Goal: Transaction & Acquisition: Purchase product/service

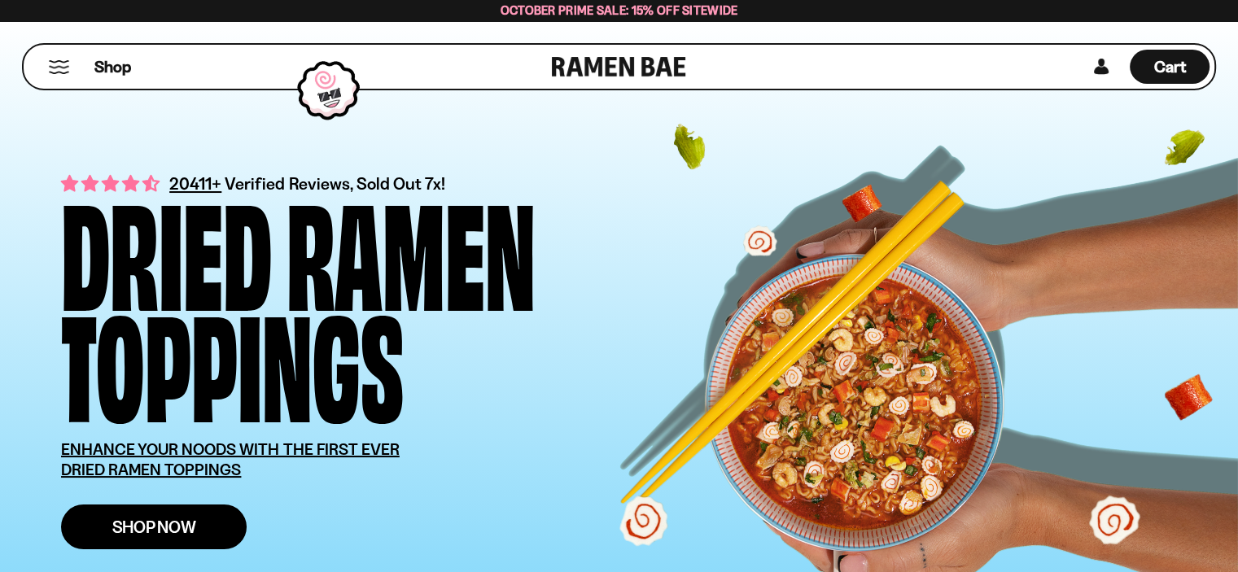
click at [181, 527] on span "Shop Now" at bounding box center [154, 526] width 84 height 17
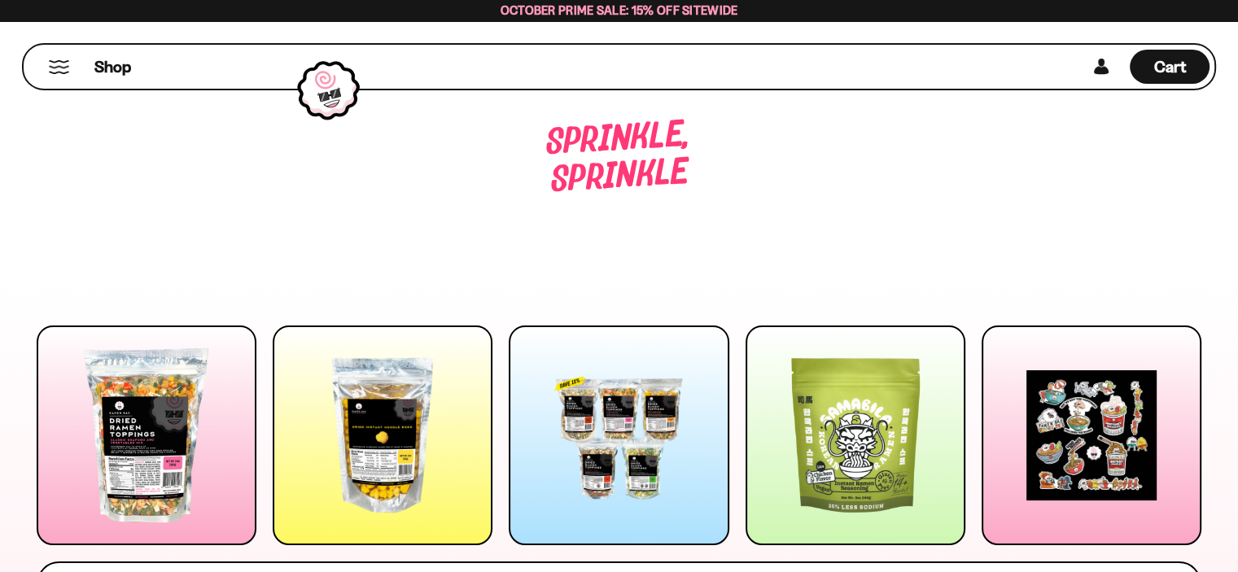
scroll to position [244, 0]
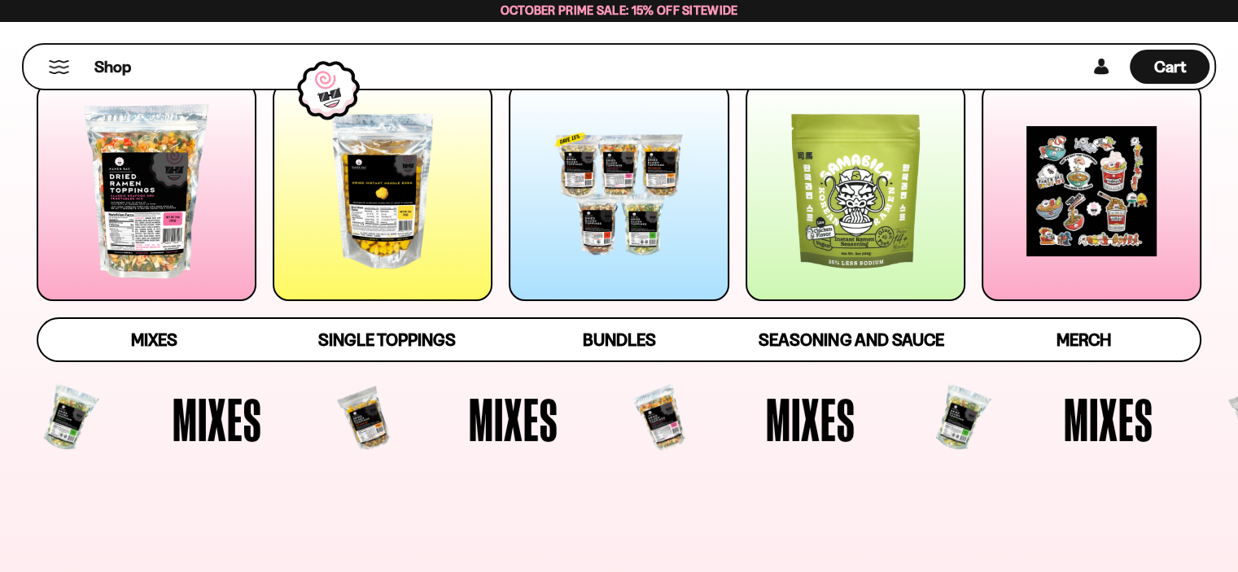
click at [638, 301] on div at bounding box center [619, 191] width 220 height 220
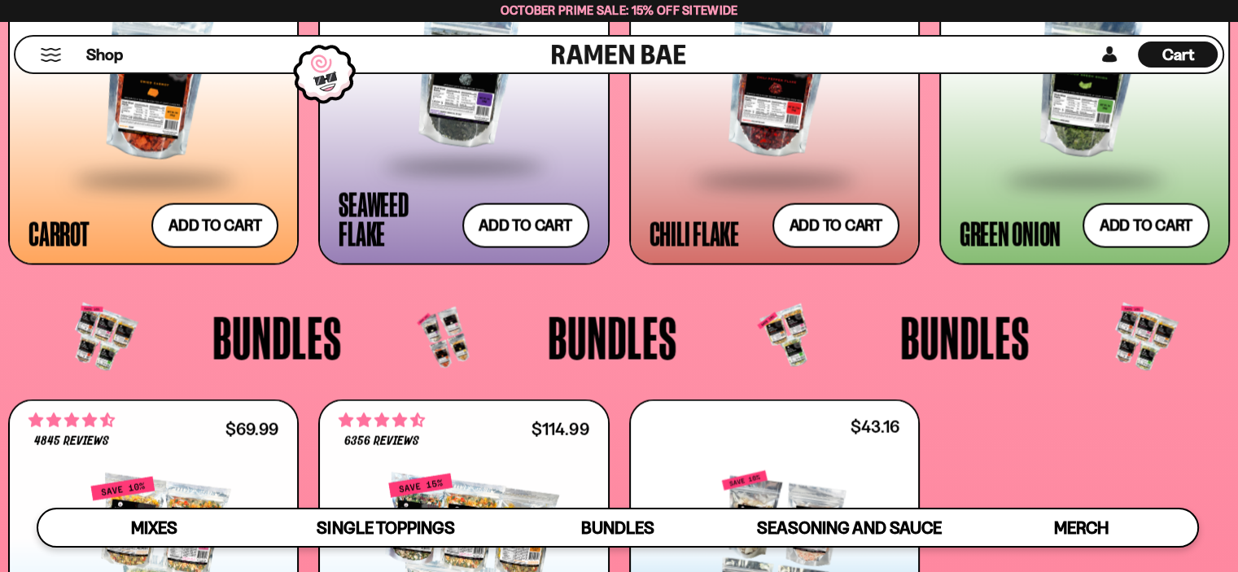
scroll to position [3137, 0]
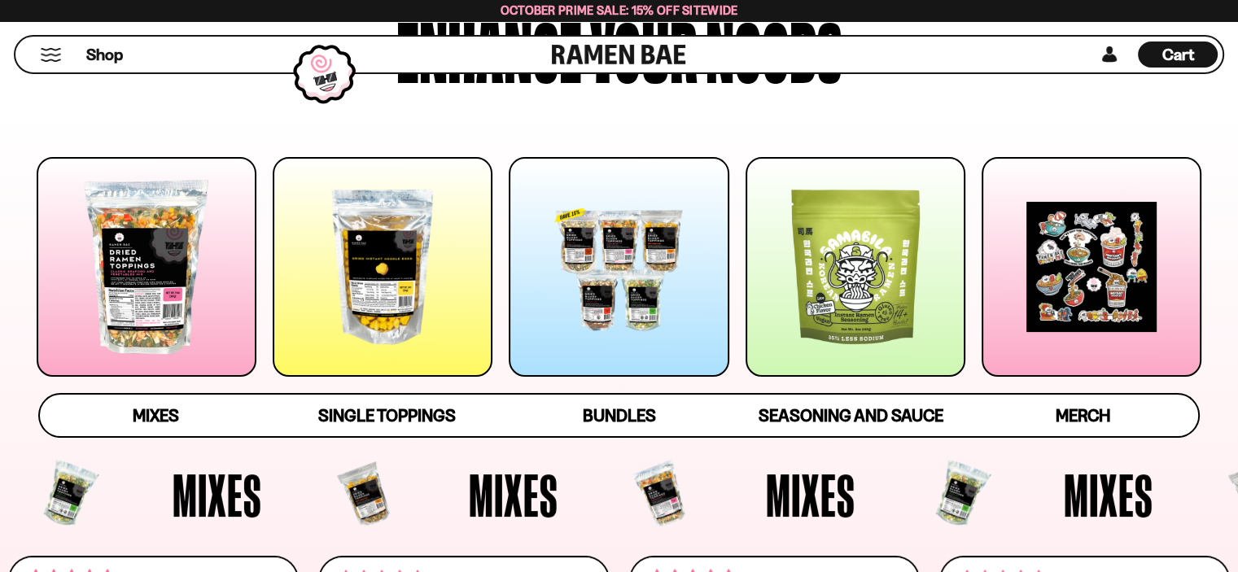
scroll to position [163, 0]
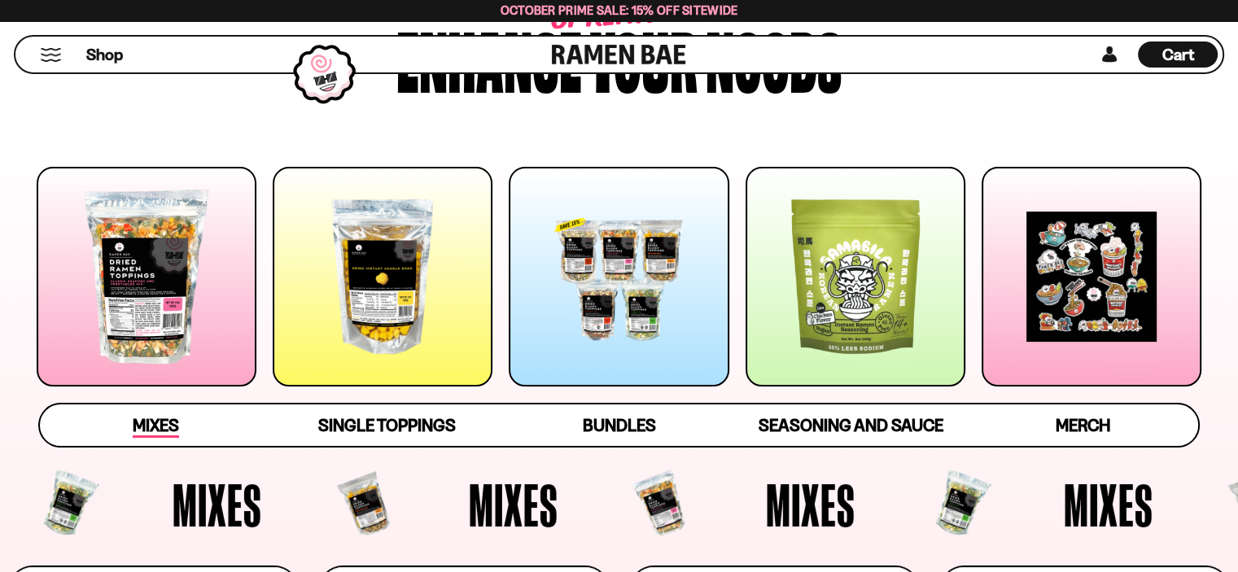
click at [155, 433] on span "Mixes" at bounding box center [156, 426] width 46 height 23
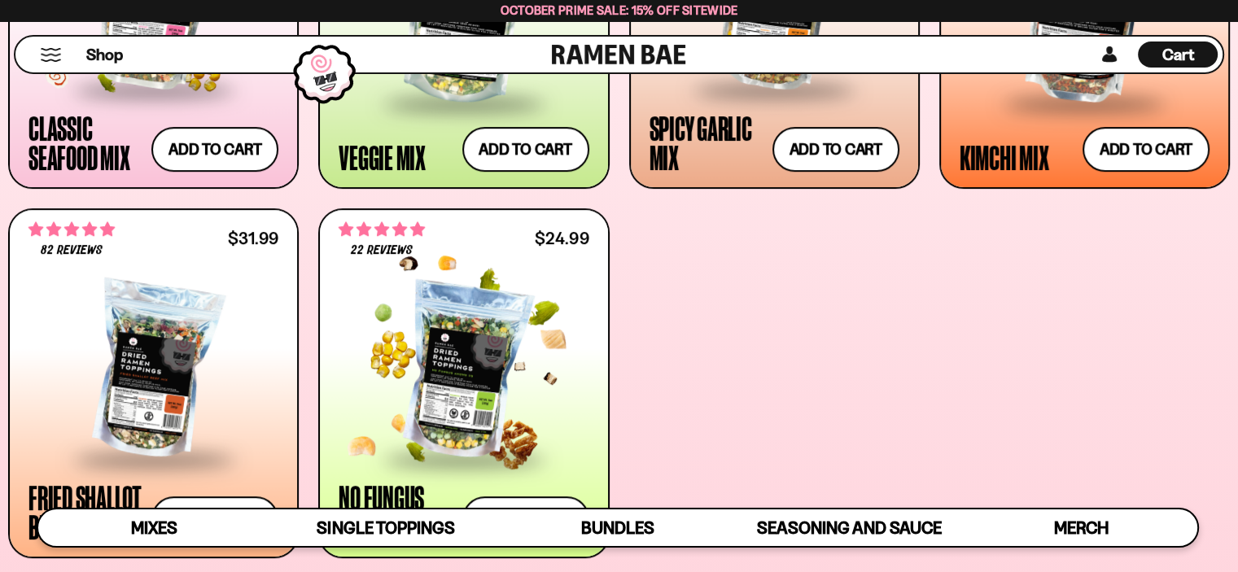
scroll to position [1038, 0]
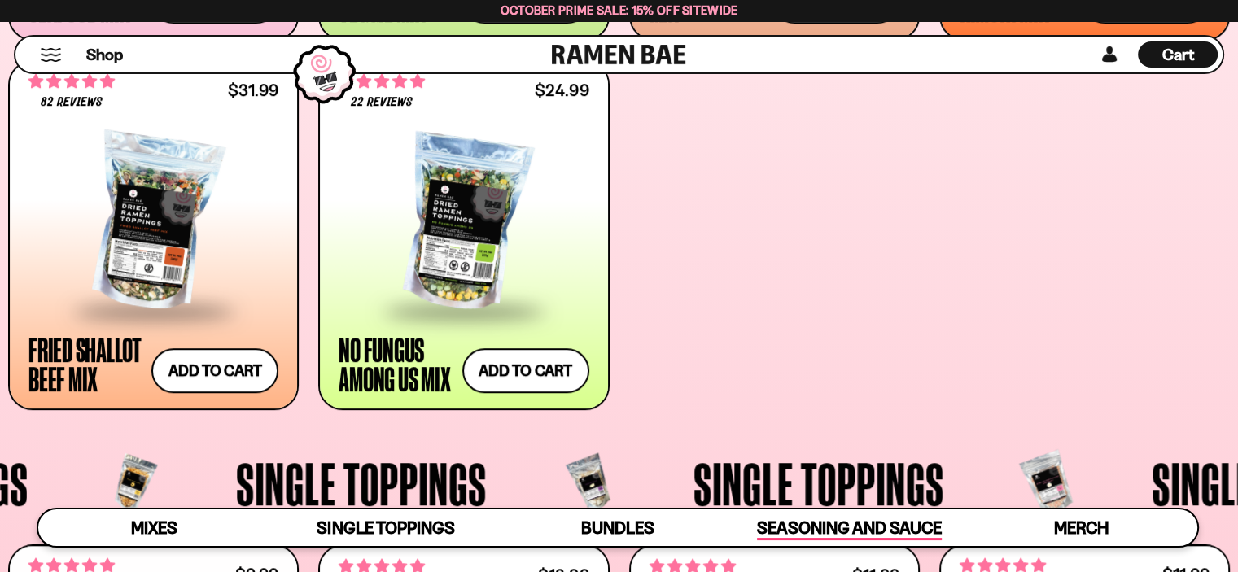
click at [792, 530] on span "Seasoning and Sauce" at bounding box center [849, 529] width 185 height 23
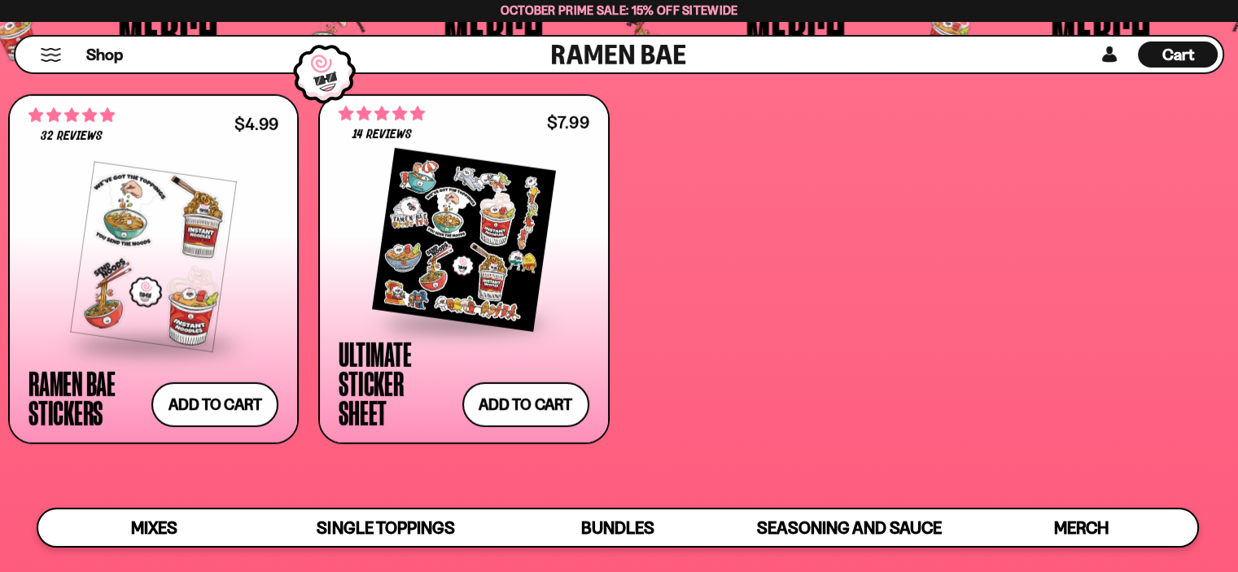
scroll to position [4499, 0]
